Goal: Use online tool/utility: Utilize a website feature to perform a specific function

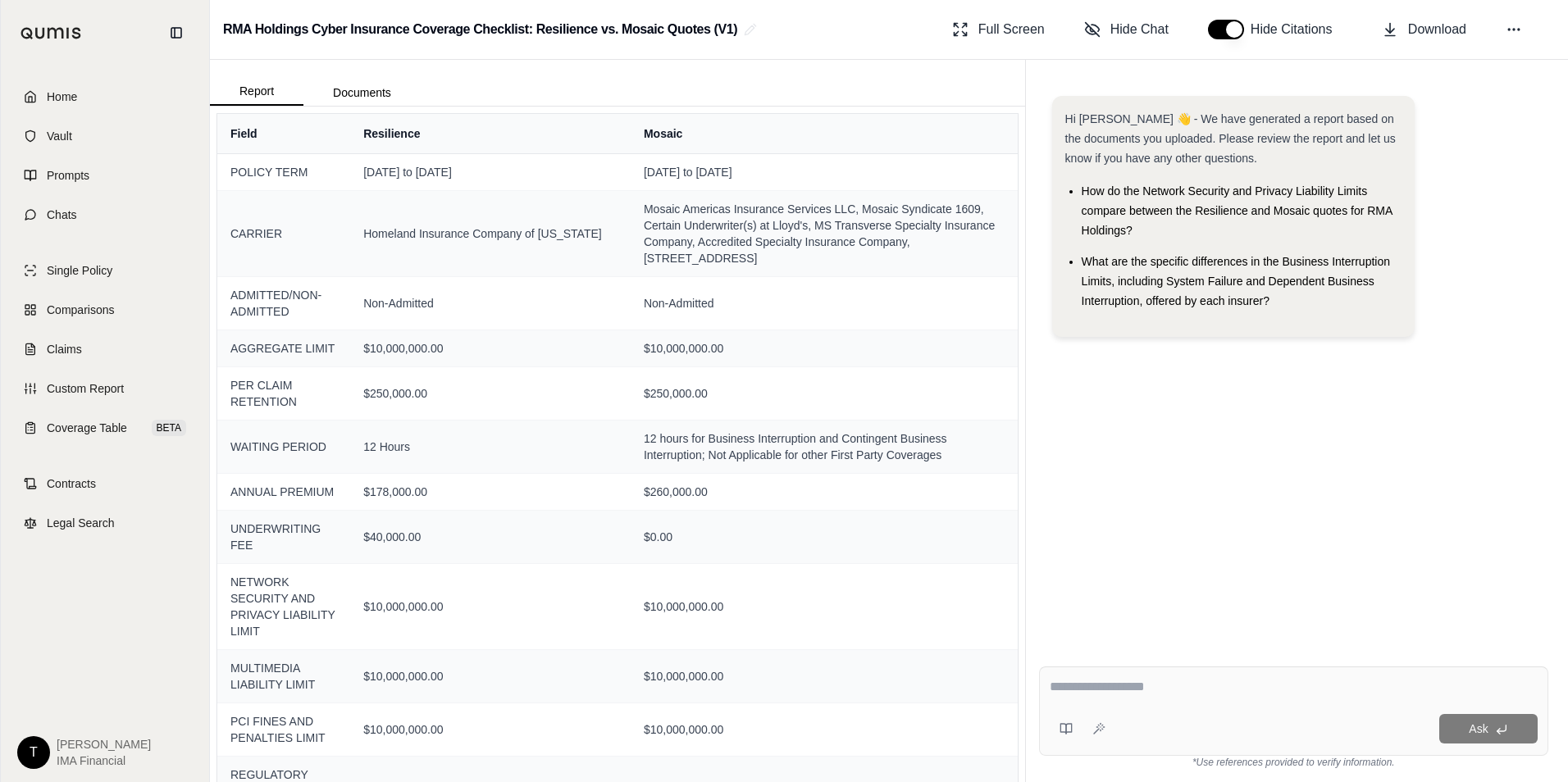
scroll to position [82, 0]
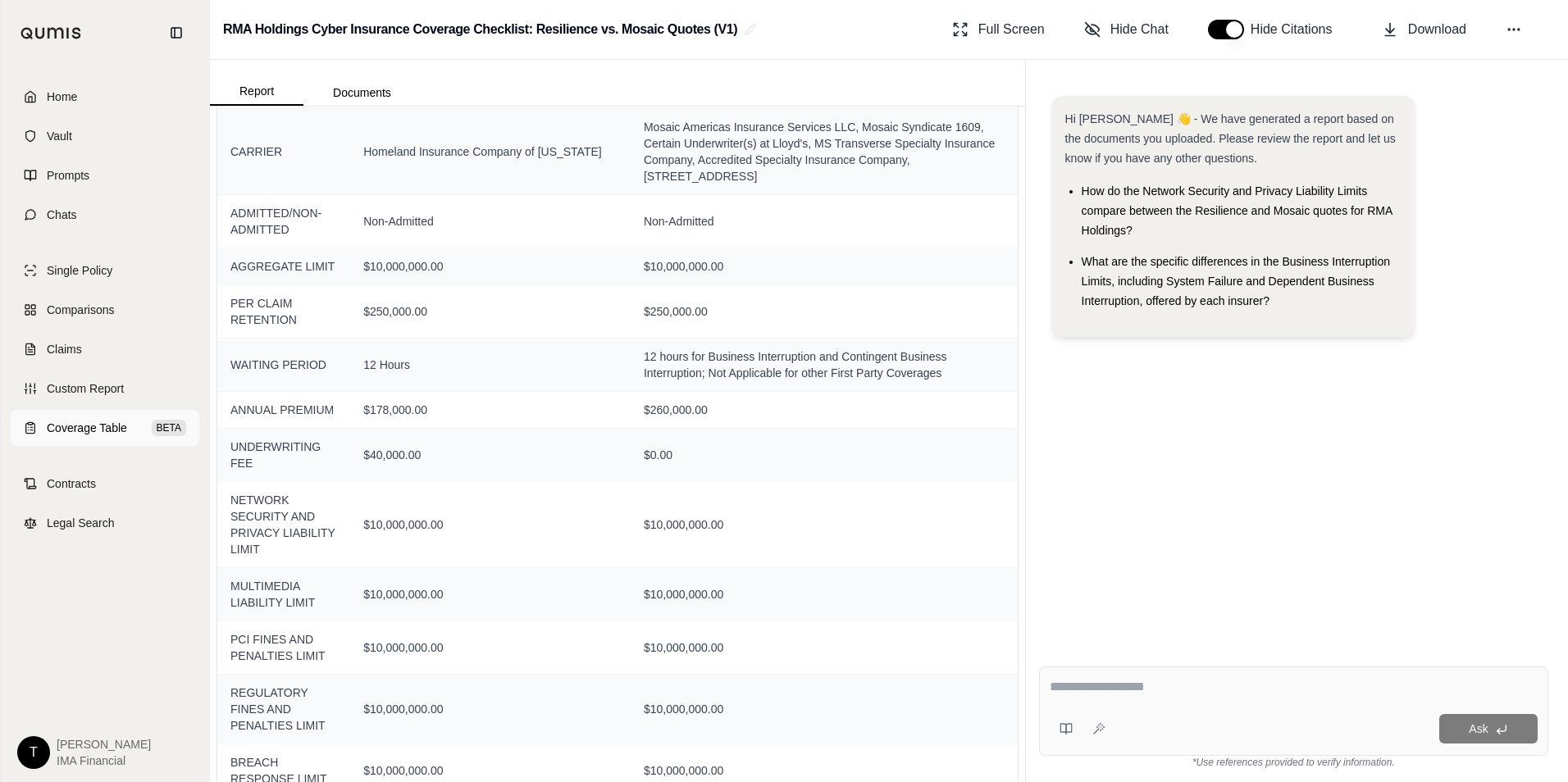
click at [87, 437] on link "Coverage Table BETA" at bounding box center [104, 428] width 189 height 36
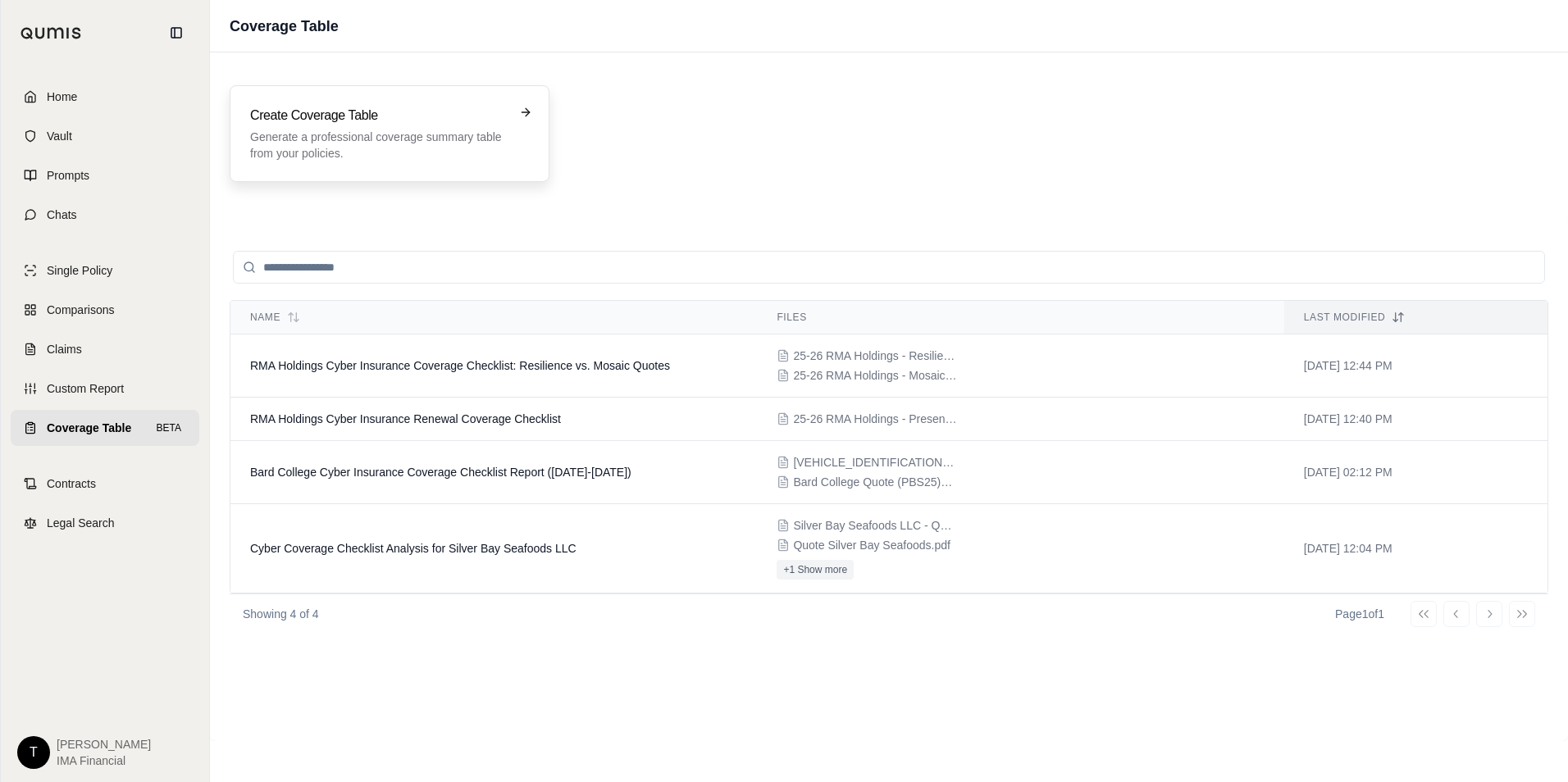
click at [407, 140] on p "Generate a professional coverage summary table from your policies." at bounding box center [377, 145] width 256 height 33
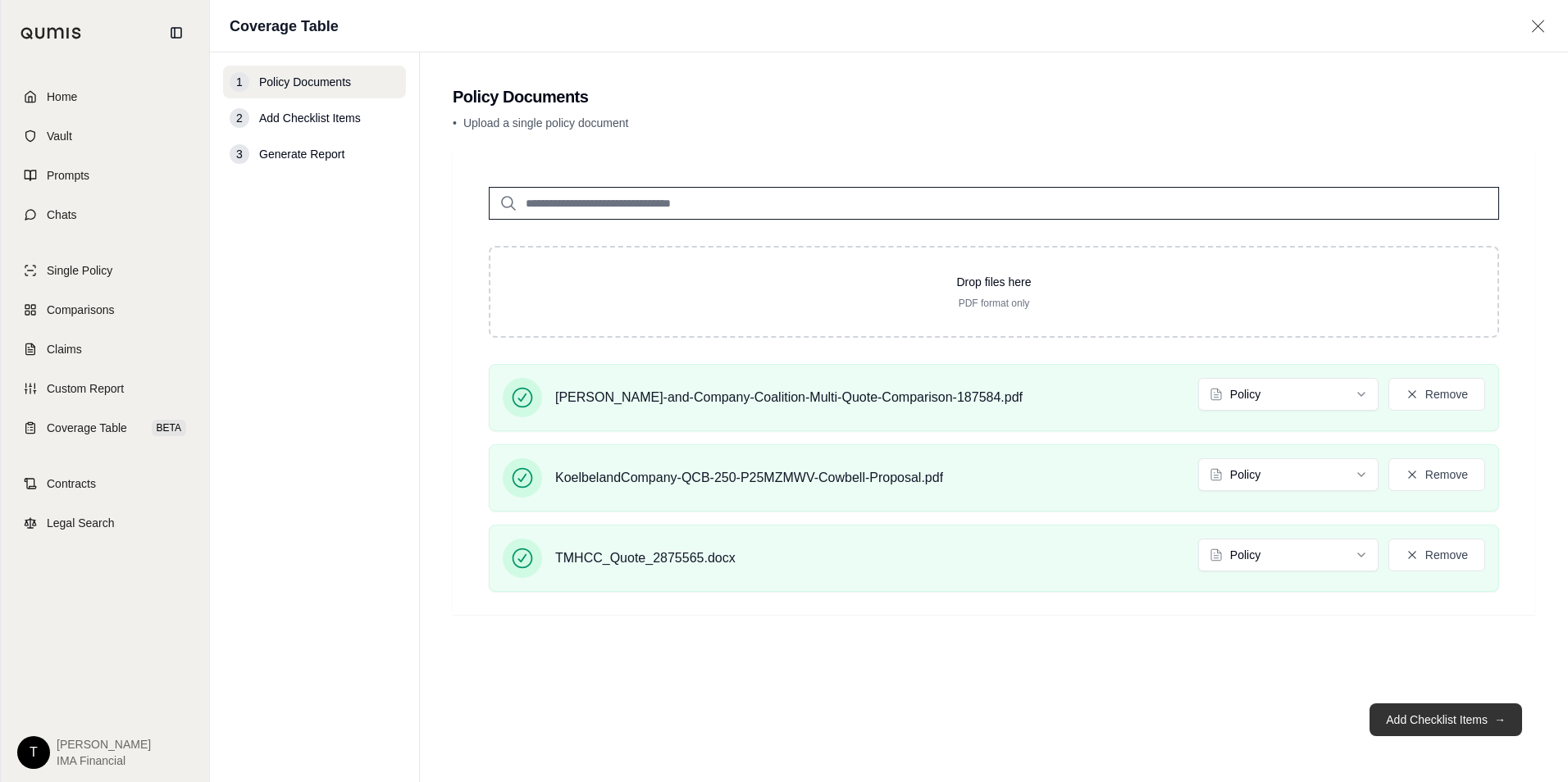
click at [1413, 725] on button "Add Checklist Items →" at bounding box center [1445, 720] width 152 height 33
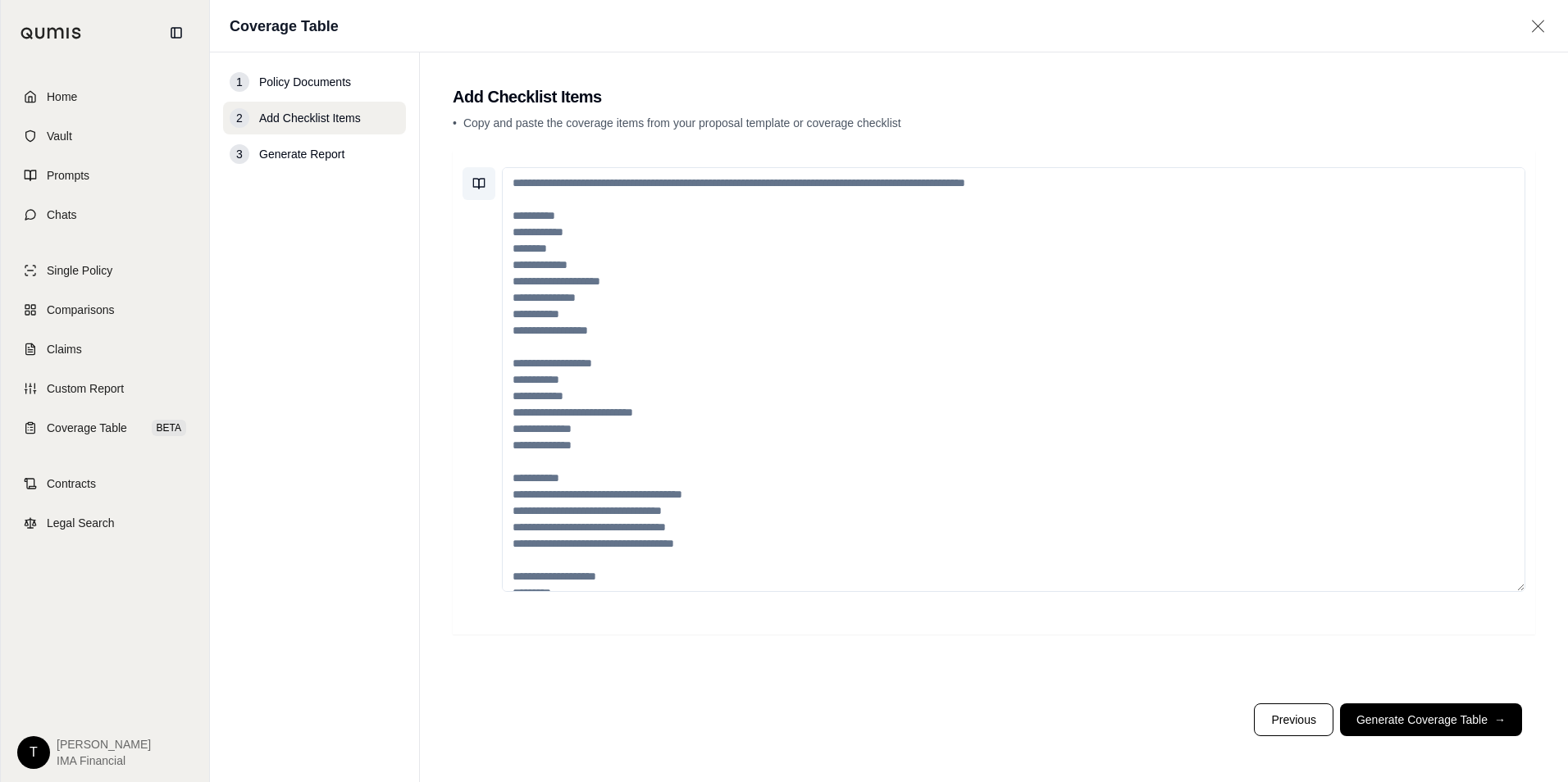
click at [476, 175] on button at bounding box center [479, 184] width 33 height 33
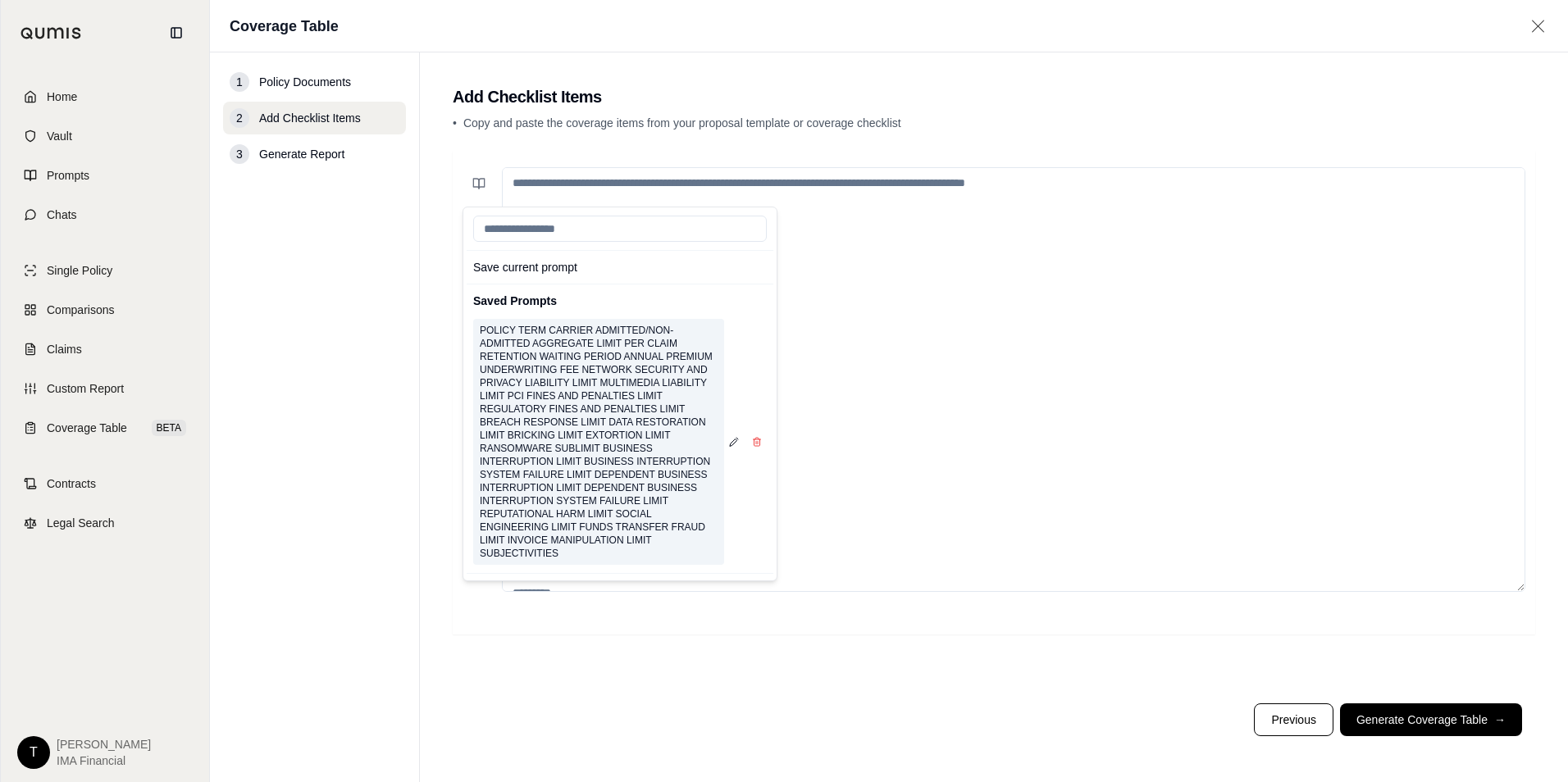
click at [570, 328] on button "POLICY TERM CARRIER ADMITTED/NON-ADMITTED AGGREGATE LIMIT PER CLAIM RETENTION W…" at bounding box center [598, 441] width 251 height 246
type textarea "**********"
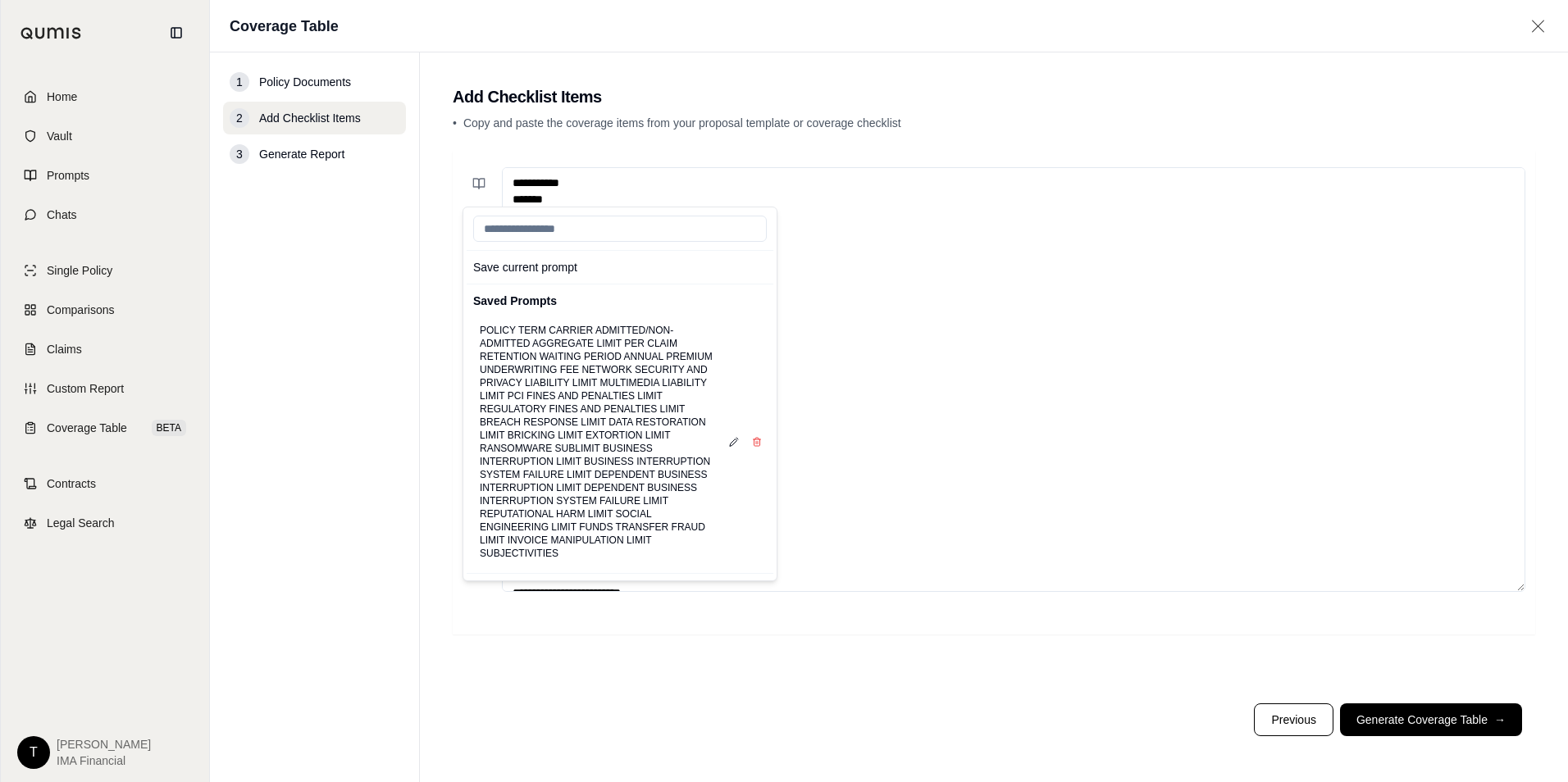
click at [924, 637] on div "Save current prompt Saved Prompts POLICY TERM CARRIER ADMITTED/NON-ADMITTED AGG…" at bounding box center [994, 421] width 1083 height 540
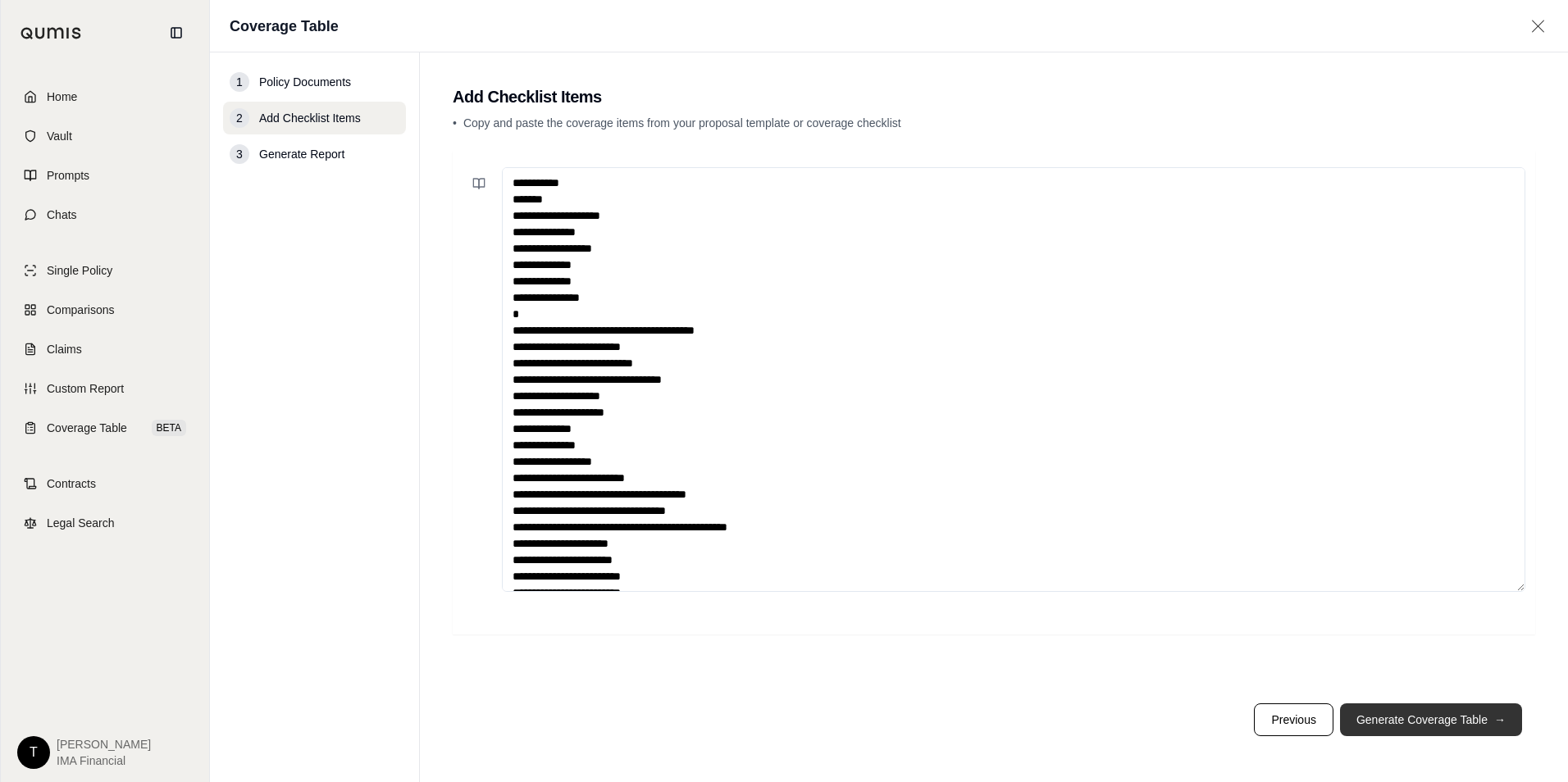
click at [1412, 719] on button "Generate Coverage Table →" at bounding box center [1430, 720] width 182 height 33
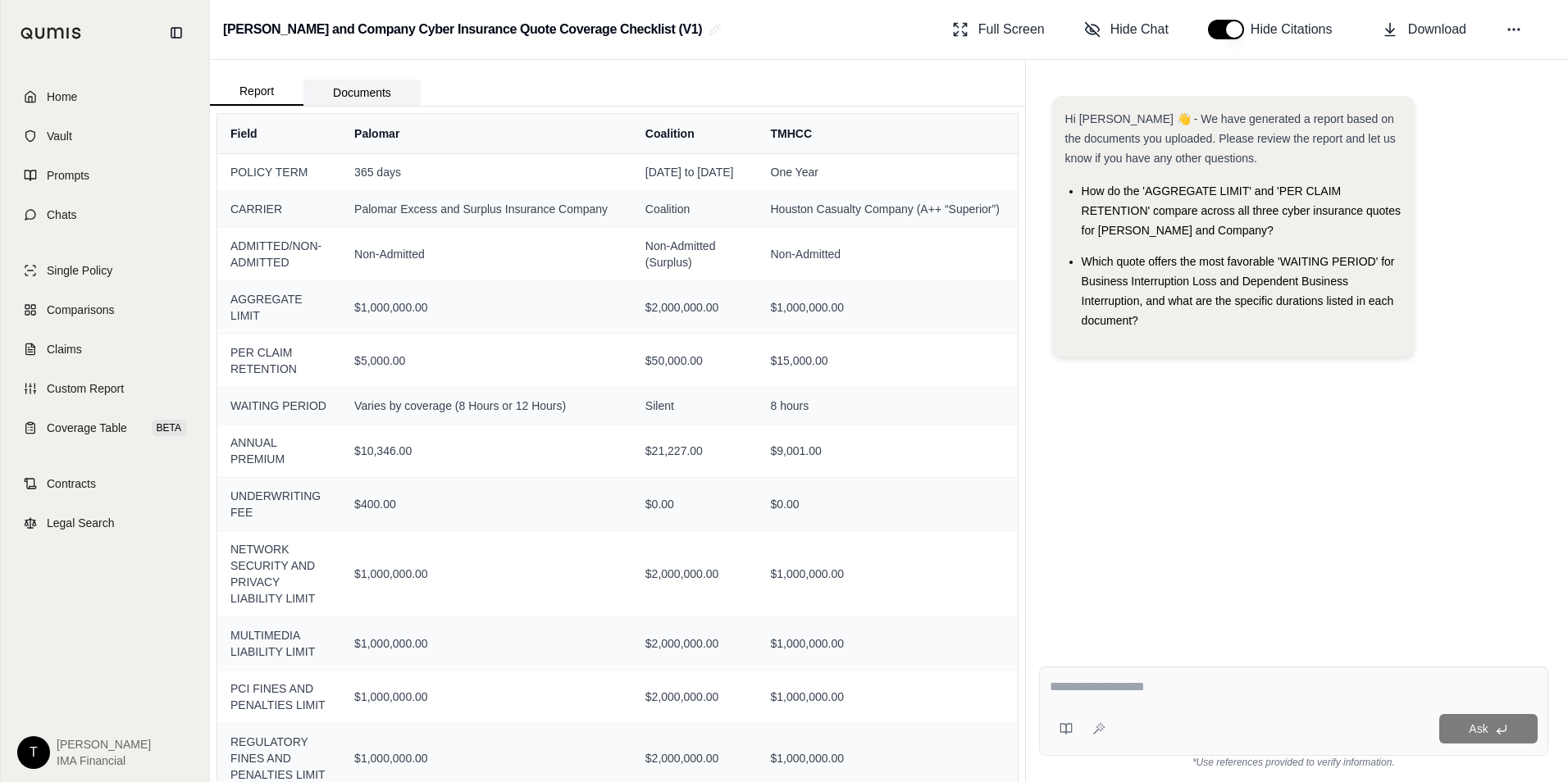
drag, startPoint x: 359, startPoint y: 93, endPoint x: 360, endPoint y: 104, distance: 11.0
click at [359, 97] on button "Documents" at bounding box center [362, 92] width 117 height 26
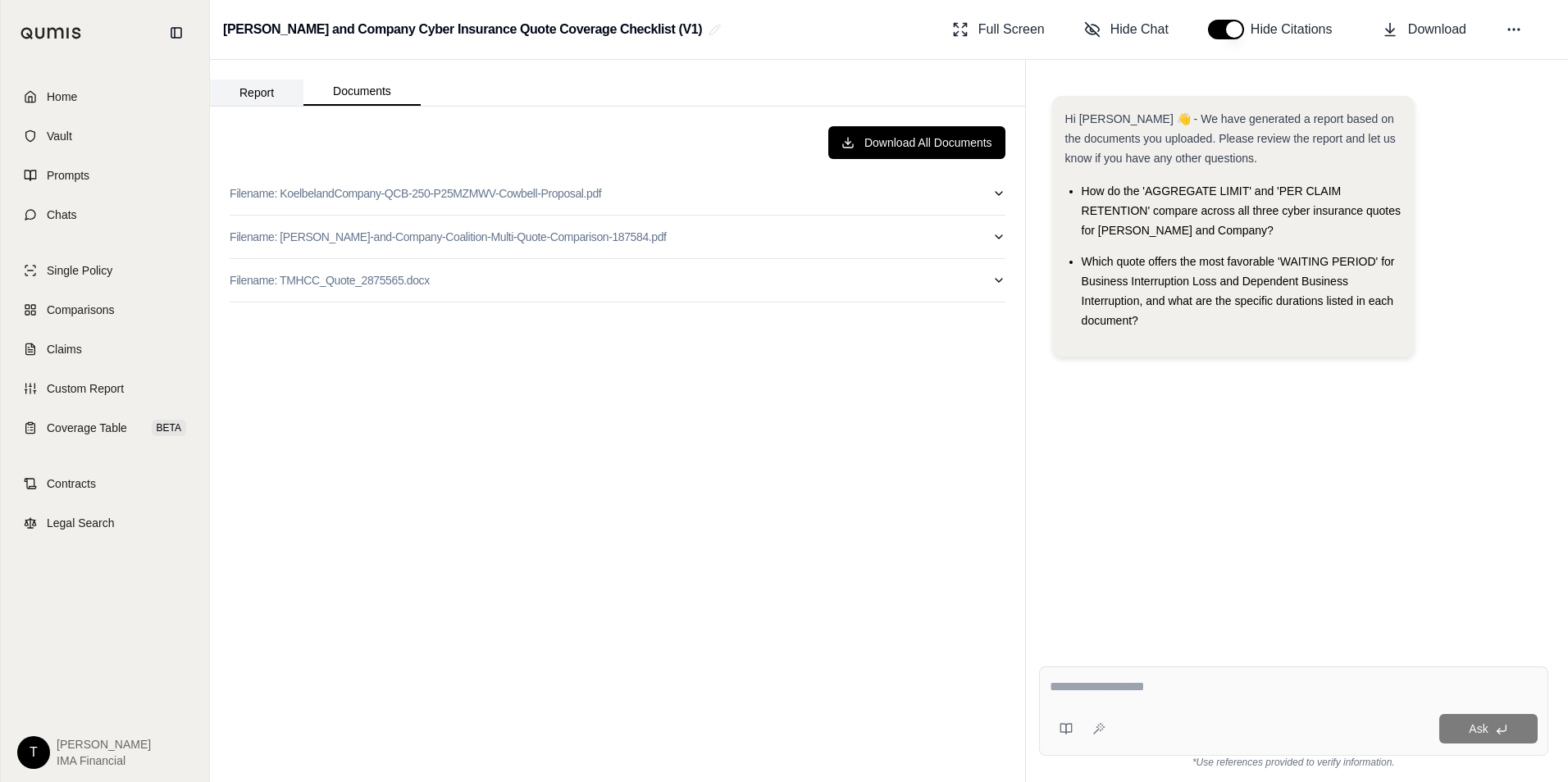
click at [271, 84] on button "Report" at bounding box center [257, 92] width 94 height 26
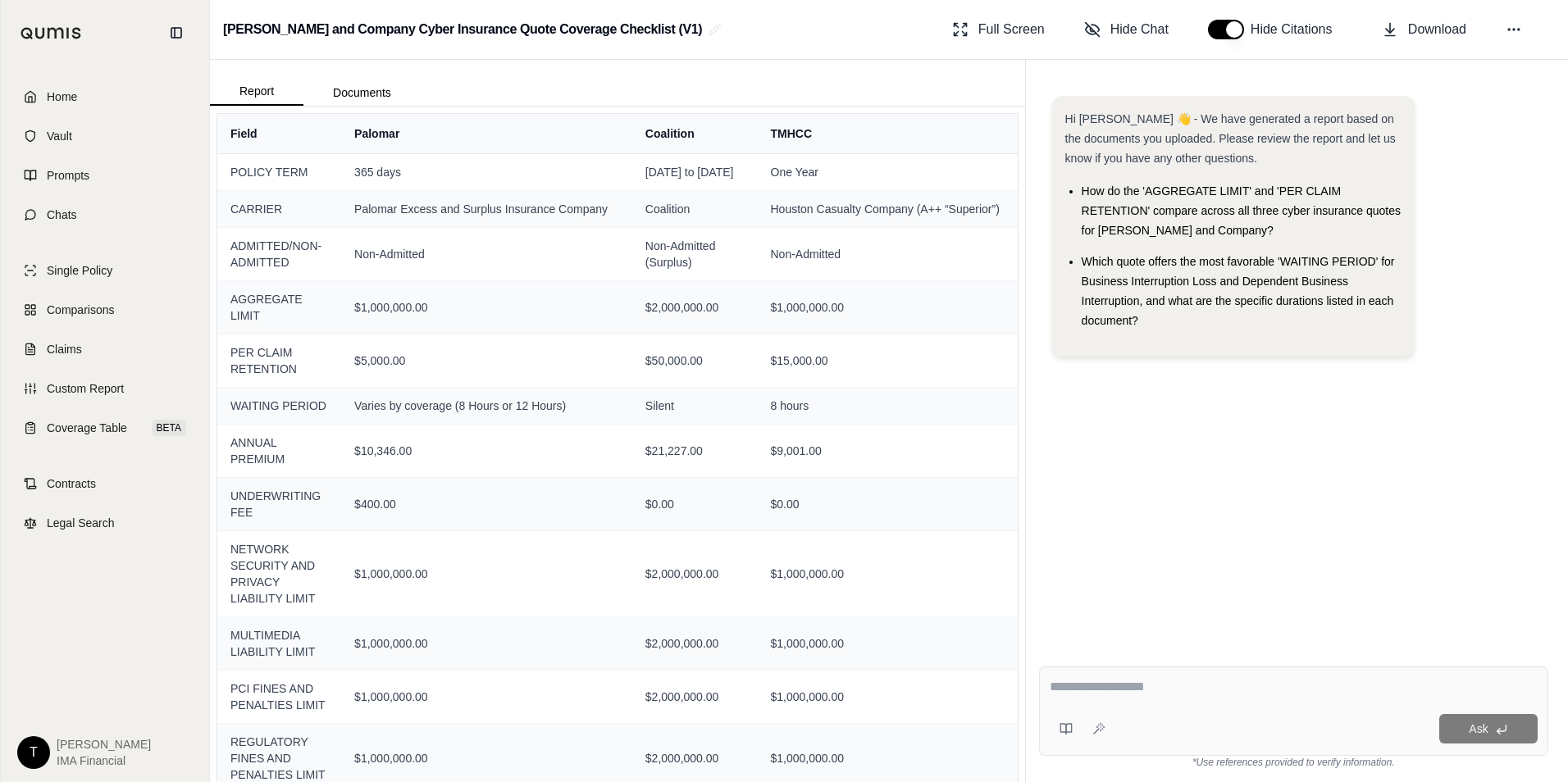
click at [1212, 683] on textarea at bounding box center [1293, 686] width 488 height 20
type textarea "**********"
click at [1388, 32] on icon at bounding box center [1389, 31] width 9 height 4
